Goal: Task Accomplishment & Management: Manage account settings

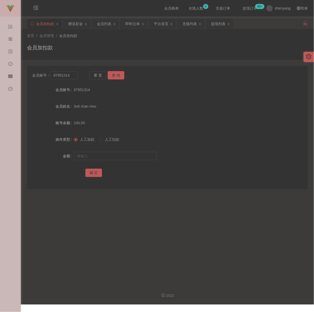
click at [270, 47] on div "会员加扣款" at bounding box center [167, 50] width 280 height 12
click at [74, 76] on input "87951314" at bounding box center [64, 75] width 28 height 8
paste input "Lawrence89"
type input "Lawrence89"
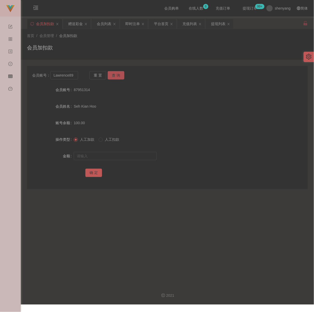
click at [115, 76] on button "查 询" at bounding box center [116, 75] width 17 height 8
click at [117, 160] on input "text" at bounding box center [115, 156] width 83 height 8
click at [129, 160] on input "text" at bounding box center [115, 156] width 83 height 8
paste input "3655"
type input "3655"
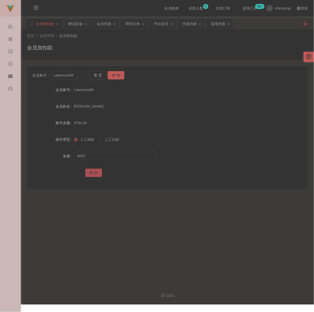
click at [92, 175] on button "确 定" at bounding box center [93, 173] width 17 height 8
click at [105, 25] on div "会员列表" at bounding box center [104, 24] width 15 height 10
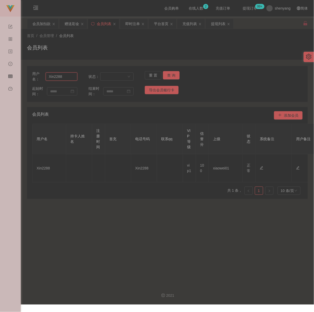
click at [68, 76] on input "Xin2288" at bounding box center [62, 77] width 32 height 8
paste input "Lawrence89"
type input "Lawrence89"
click at [173, 74] on button "查 询" at bounding box center [171, 75] width 17 height 8
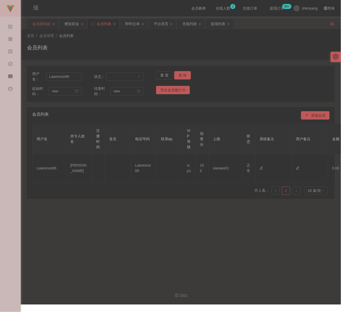
click at [40, 19] on div "会员加扣款" at bounding box center [41, 24] width 18 height 10
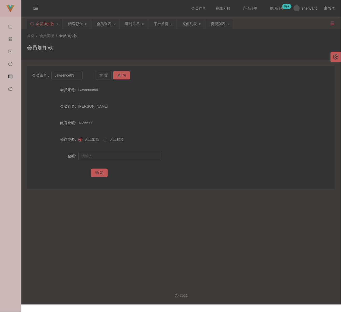
click at [277, 52] on div "会员加扣款" at bounding box center [181, 50] width 308 height 12
